Goal: Task Accomplishment & Management: Complete application form

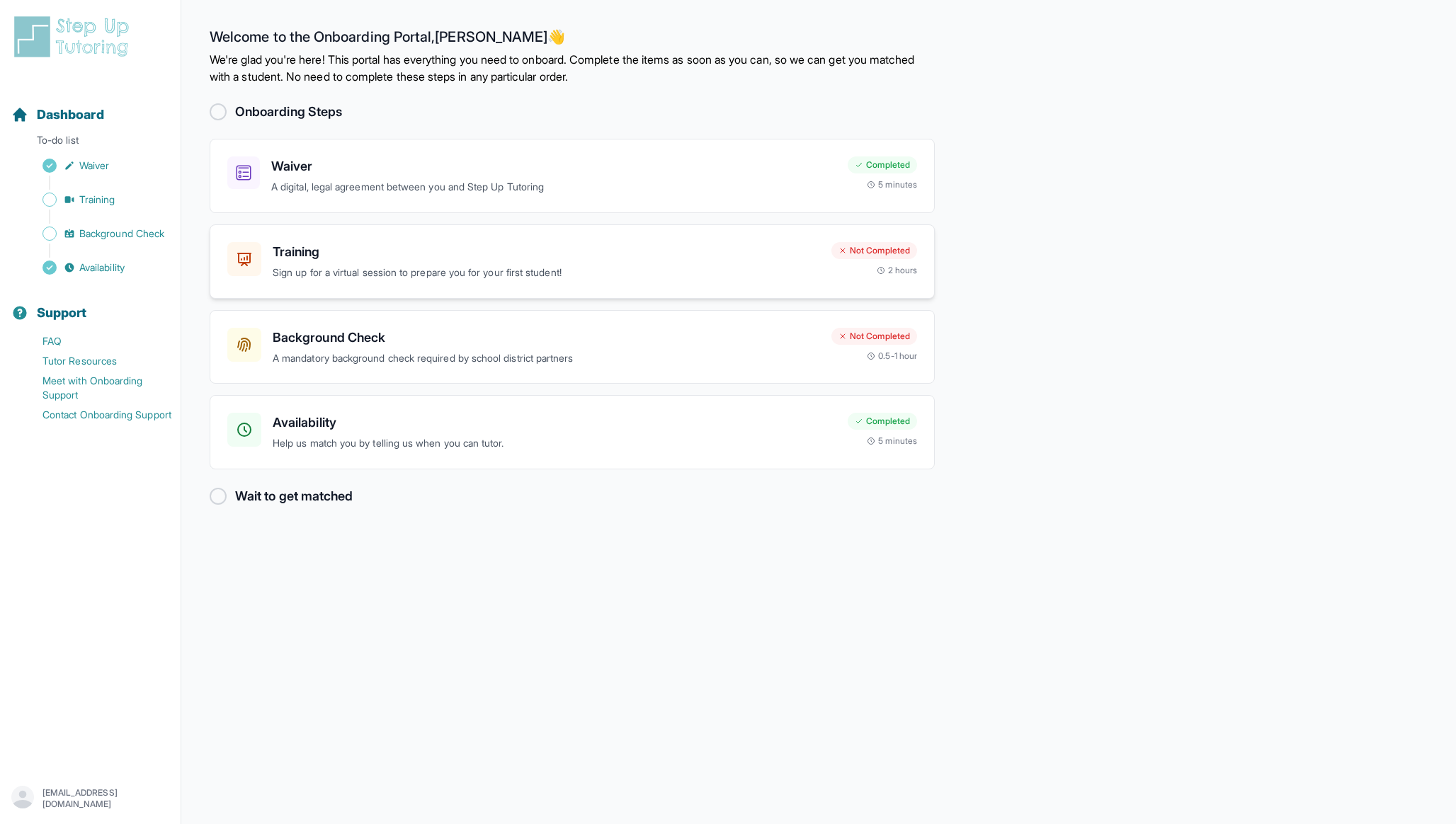
click at [356, 253] on h3 "Training" at bounding box center [545, 252] width 547 height 19
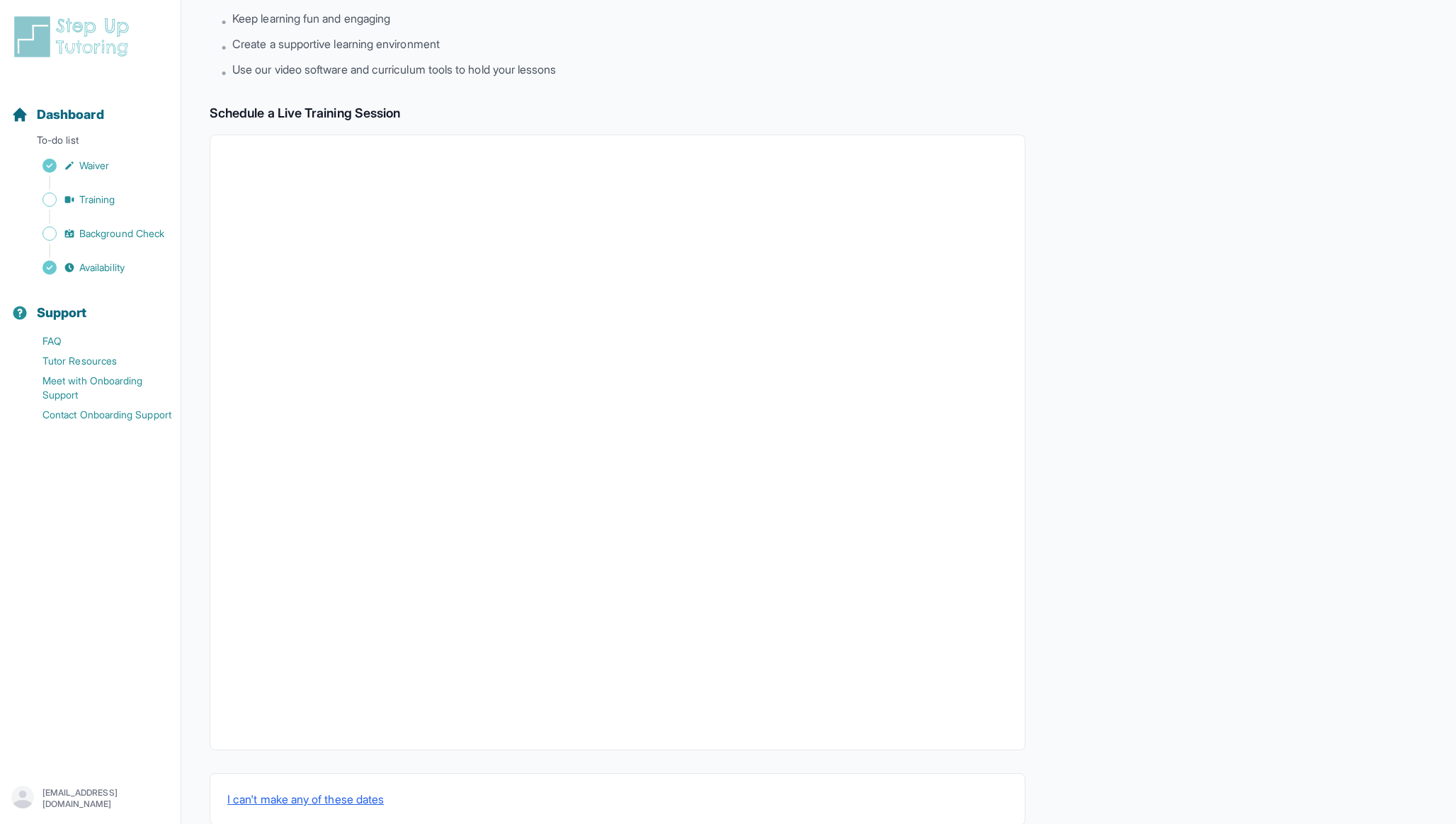
scroll to position [173, 0]
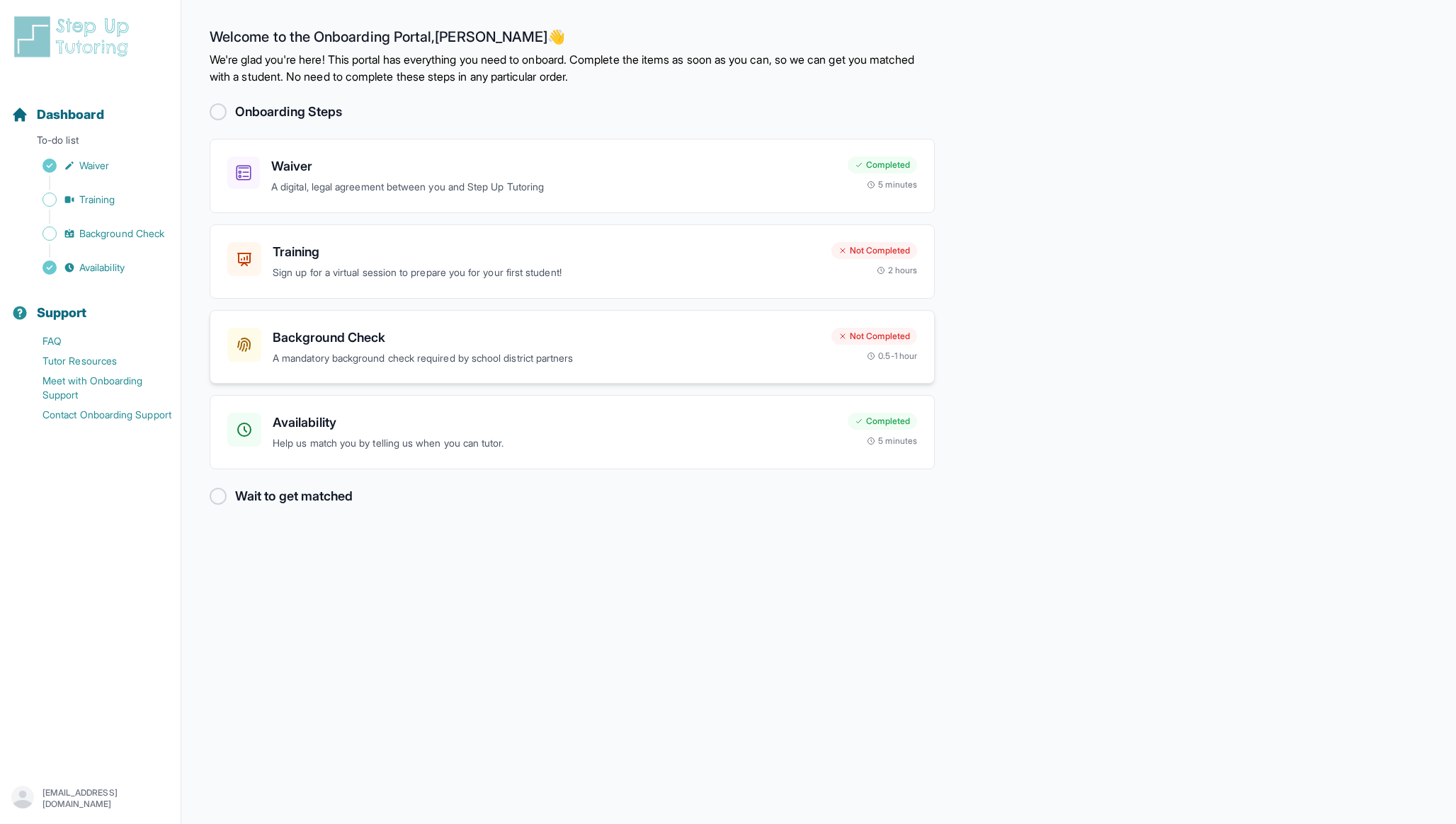
click at [493, 340] on h3 "Background Check" at bounding box center [545, 337] width 547 height 19
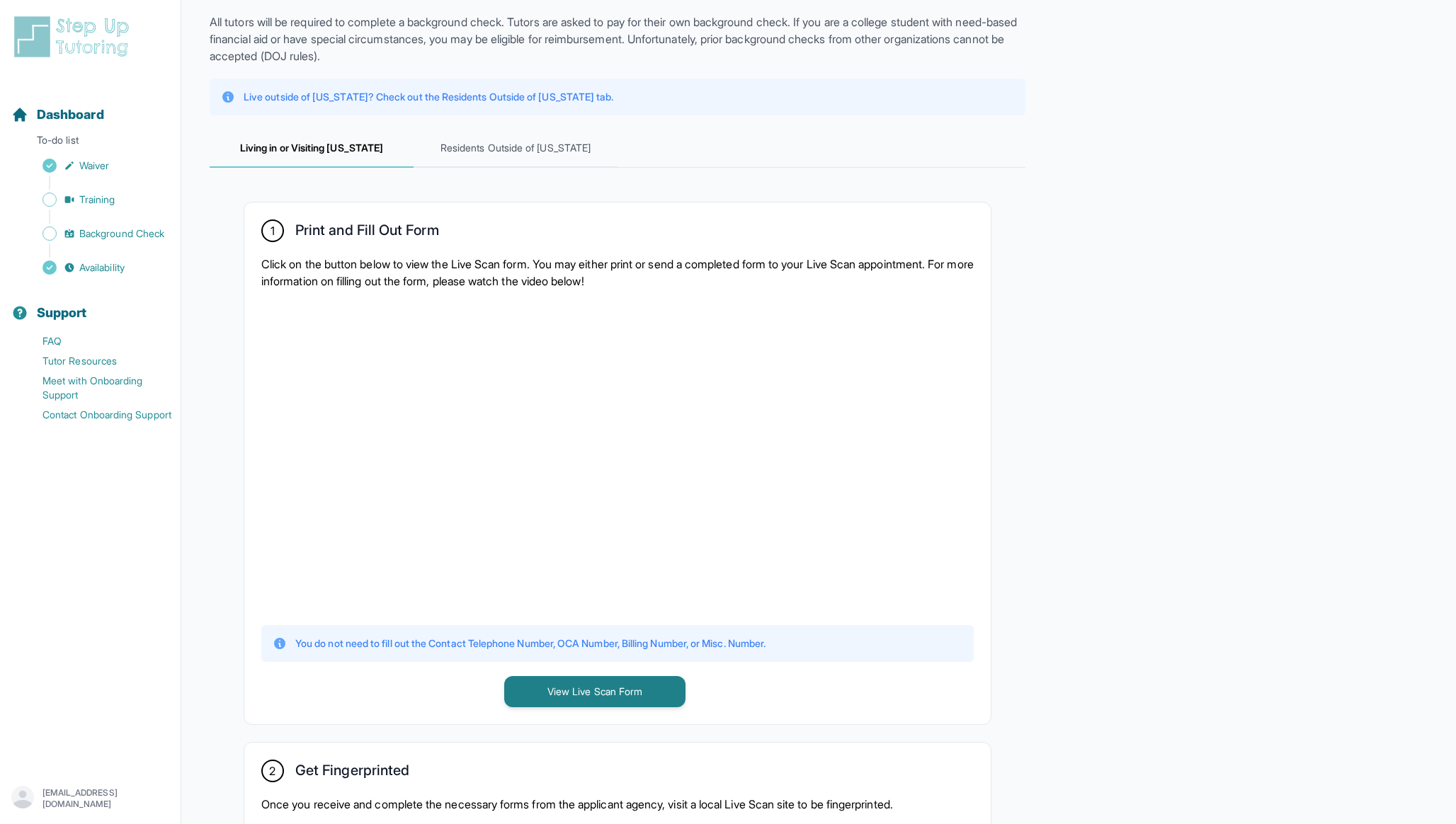
scroll to position [89, 0]
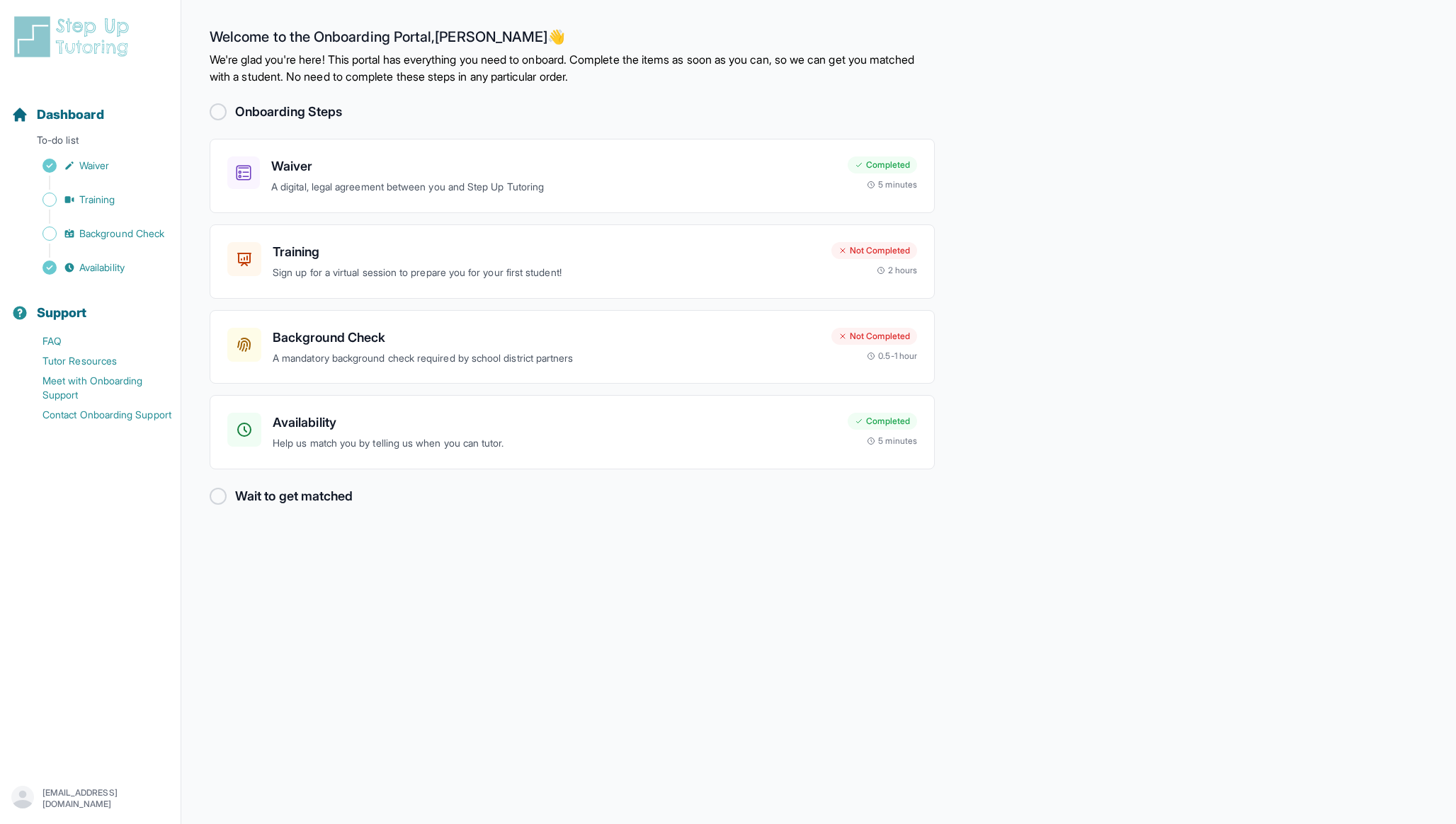
click at [470, 54] on p "We're glad you're here! This portal has everything you need to onboard. Complet…" at bounding box center [572, 67] width 725 height 34
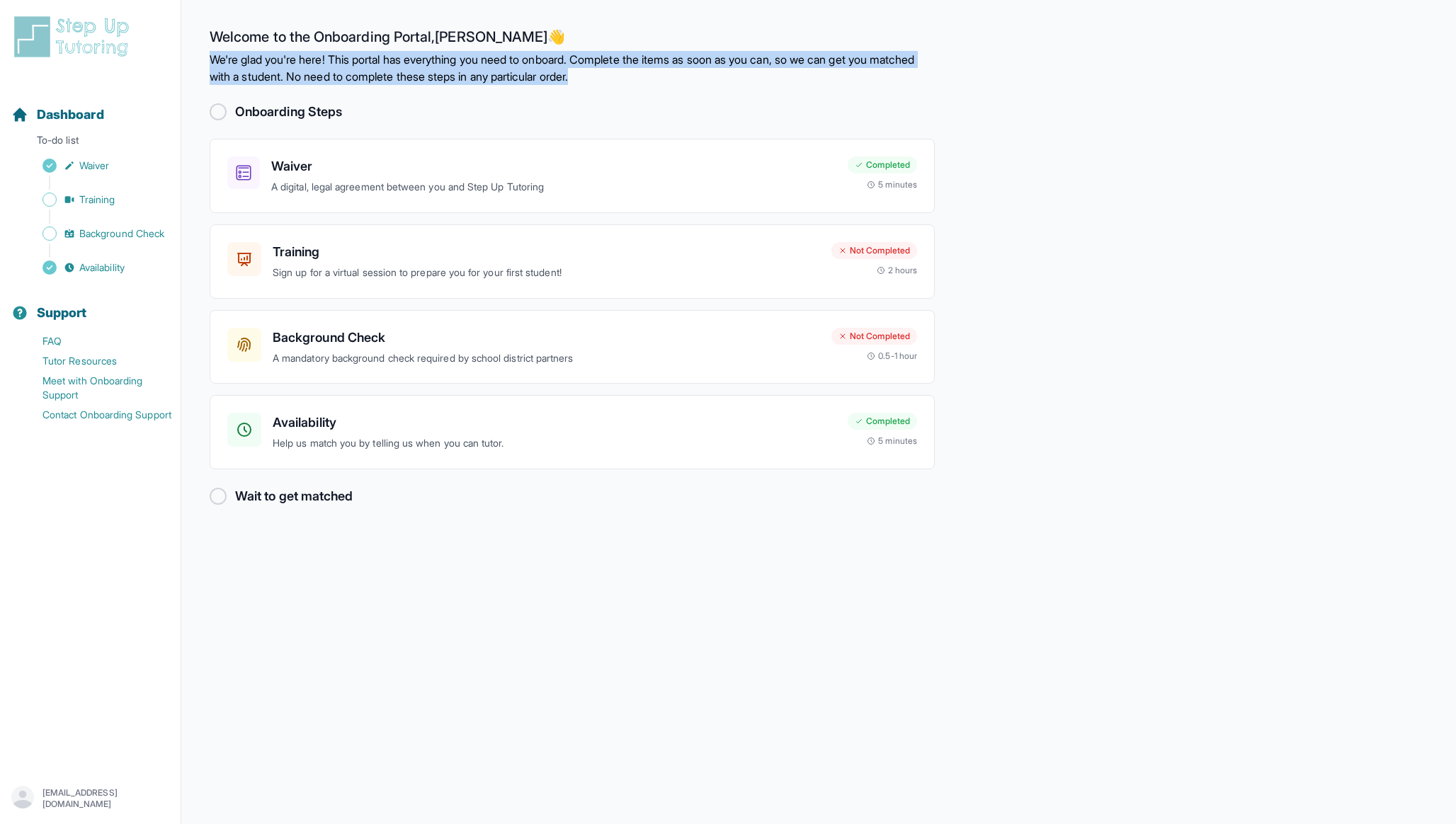
click at [470, 54] on p "We're glad you're here! This portal has everything you need to onboard. Complet…" at bounding box center [572, 67] width 725 height 34
click at [528, 64] on p "We're glad you're here! This portal has everything you need to onboard. Complet…" at bounding box center [572, 67] width 725 height 34
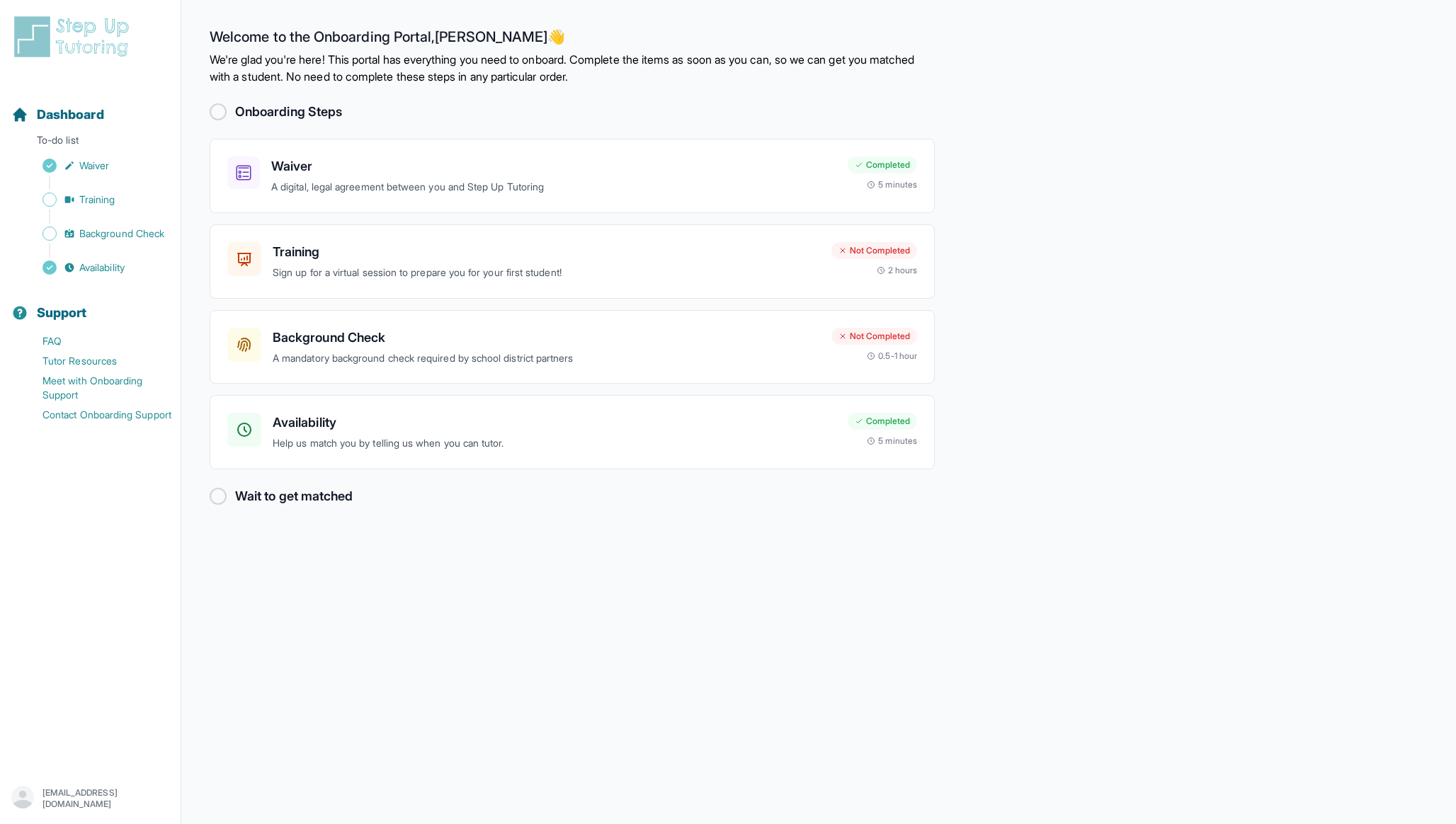
click at [528, 64] on p "We're glad you're here! This portal has everything you need to onboard. Complet…" at bounding box center [572, 67] width 725 height 34
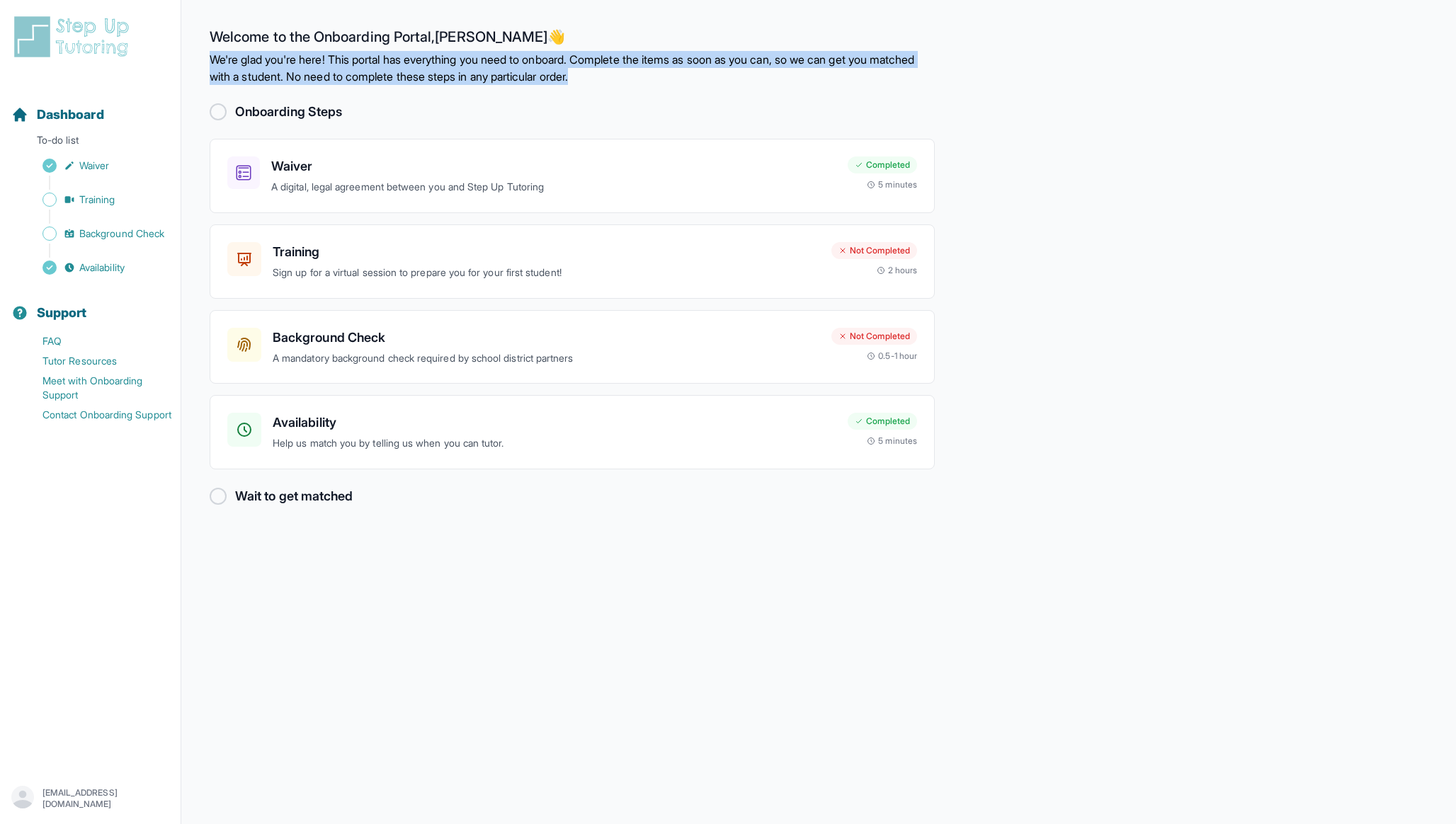
click at [528, 64] on p "We're glad you're here! This portal has everything you need to onboard. Complet…" at bounding box center [572, 67] width 725 height 34
click at [549, 64] on p "We're glad you're here! This portal has everything you need to onboard. Complet…" at bounding box center [572, 67] width 725 height 34
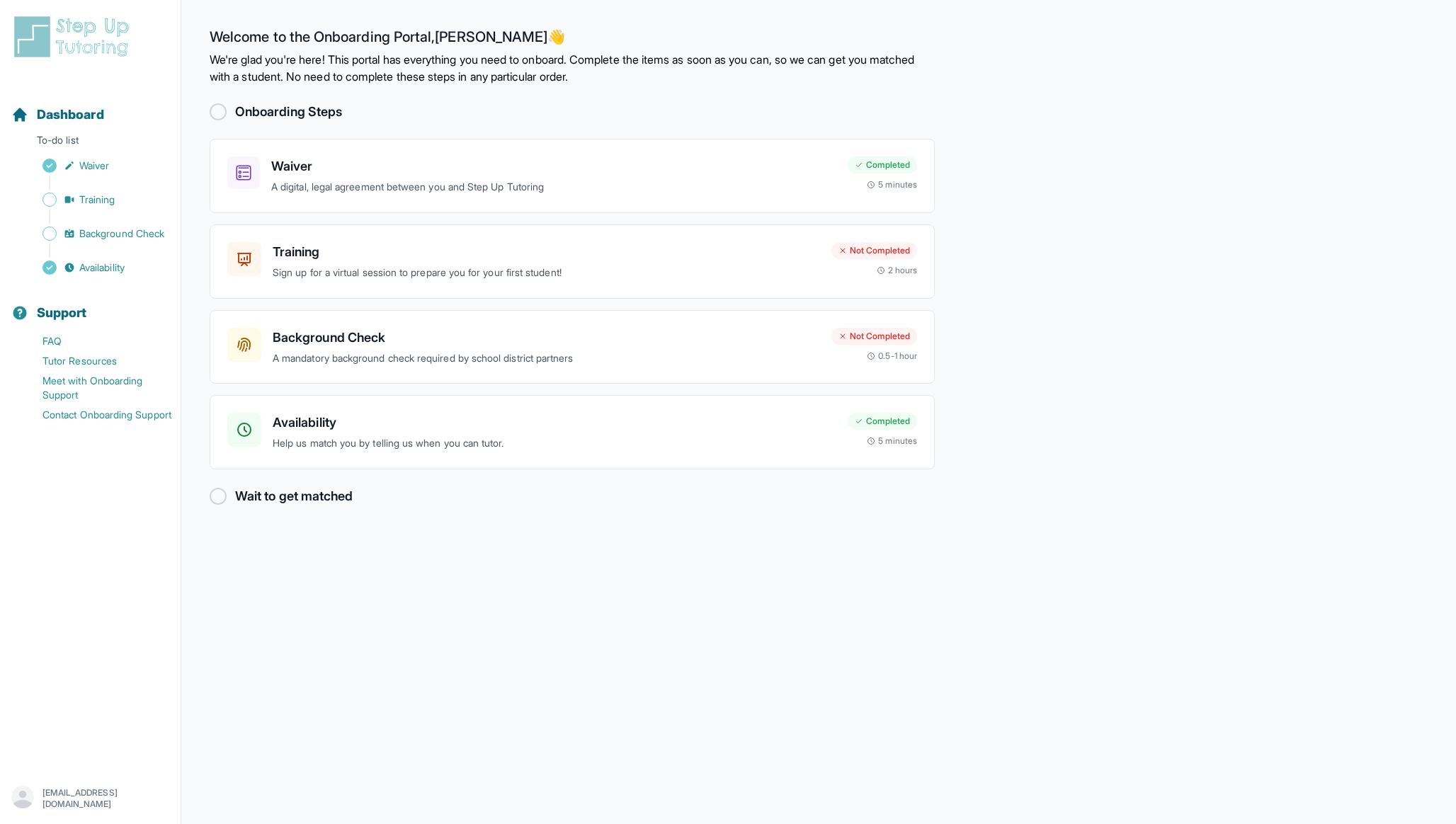
click at [549, 64] on p "We're glad you're here! This portal has everything you need to onboard. Complet…" at bounding box center [572, 67] width 725 height 34
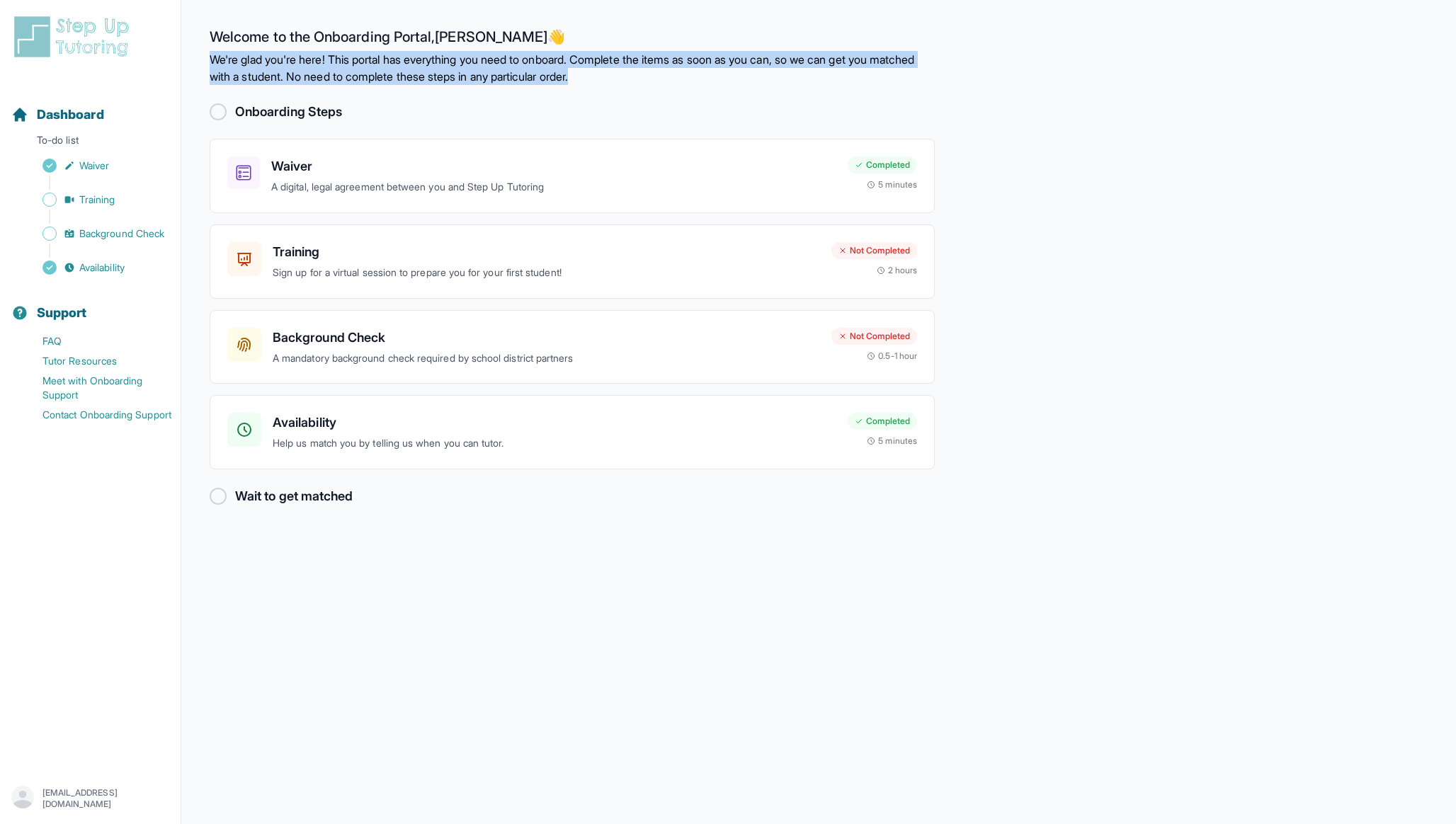
click at [549, 64] on p "We're glad you're here! This portal has everything you need to onboard. Complet…" at bounding box center [572, 67] width 725 height 34
